Goal: Information Seeking & Learning: Find specific fact

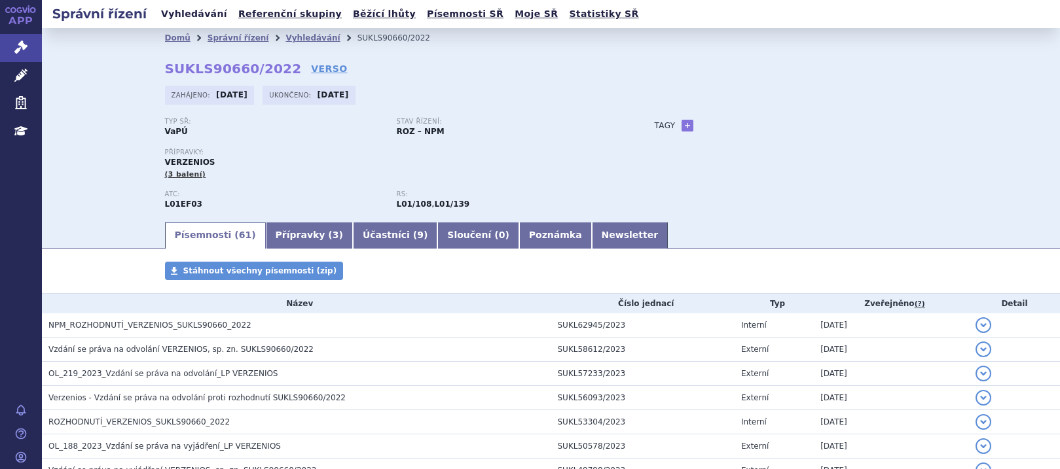
click at [170, 20] on link "Vyhledávání" at bounding box center [194, 14] width 74 height 18
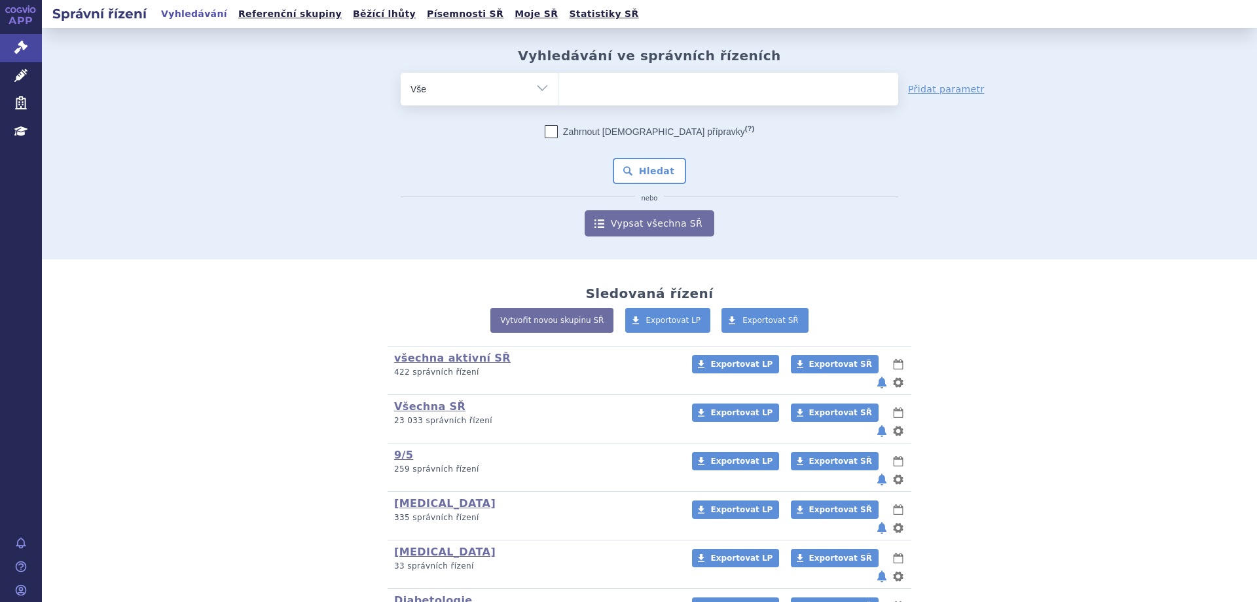
click at [602, 96] on ul at bounding box center [728, 86] width 340 height 27
click at [558, 96] on select at bounding box center [558, 88] width 1 height 33
click at [593, 97] on ul at bounding box center [728, 86] width 340 height 27
click at [558, 97] on select at bounding box center [558, 88] width 1 height 33
click at [604, 82] on ul at bounding box center [728, 86] width 340 height 27
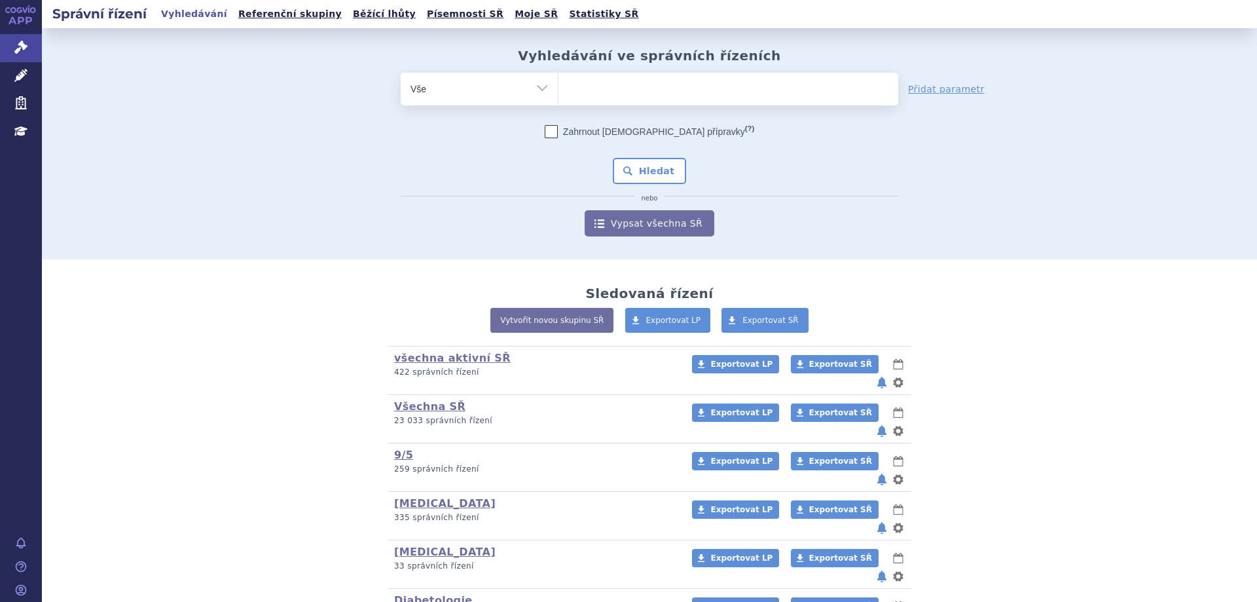
click at [558, 82] on select at bounding box center [558, 88] width 1 height 33
click at [615, 90] on ul at bounding box center [728, 86] width 340 height 27
click at [558, 90] on select at bounding box center [558, 88] width 1 height 33
type input "ly"
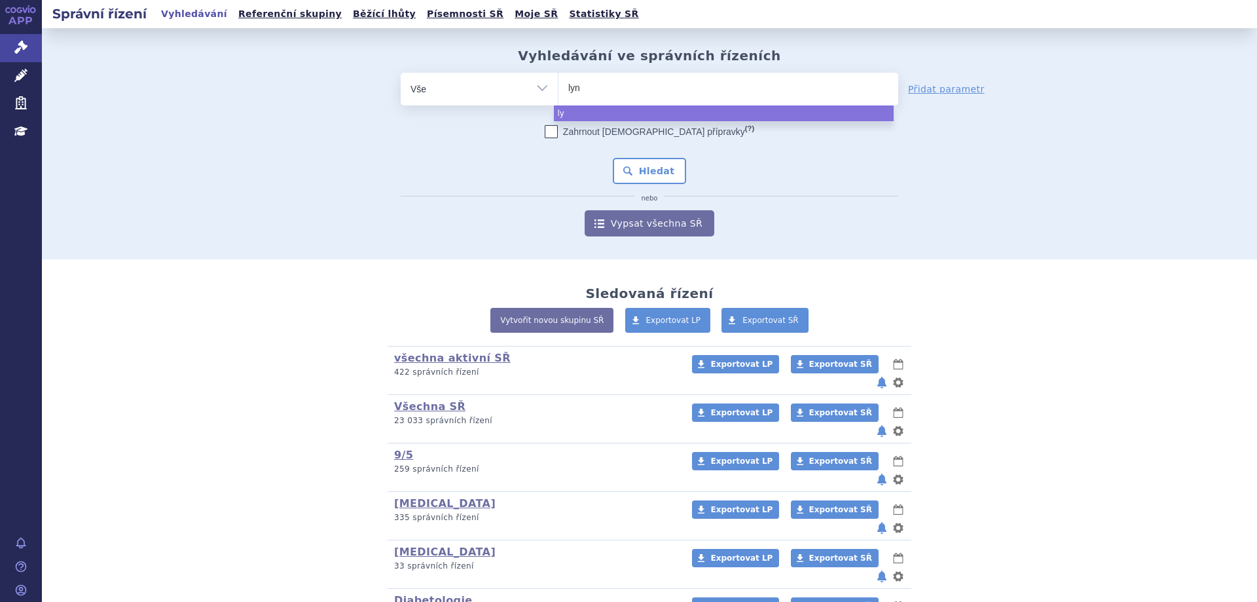
type input "lynp"
type input "lynpar"
type input "lynparza"
select select "lynparza"
click at [640, 173] on button "Hledat" at bounding box center [650, 171] width 74 height 26
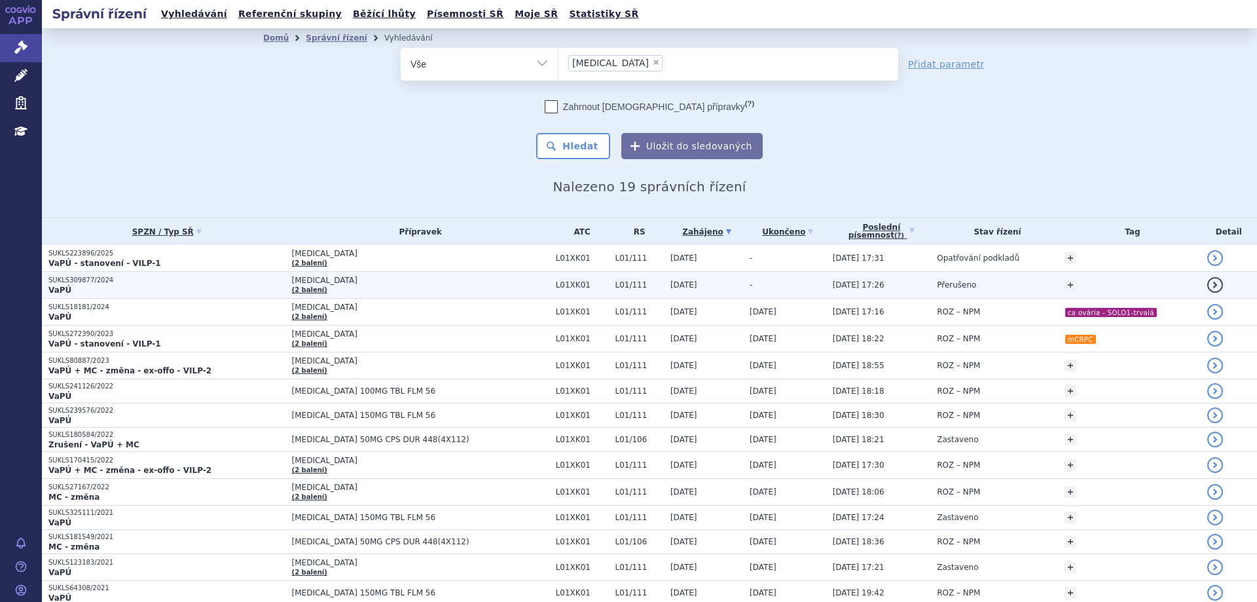
click at [77, 277] on p "SUKLS309877/2024" at bounding box center [166, 280] width 237 height 9
